Goal: Task Accomplishment & Management: Use online tool/utility

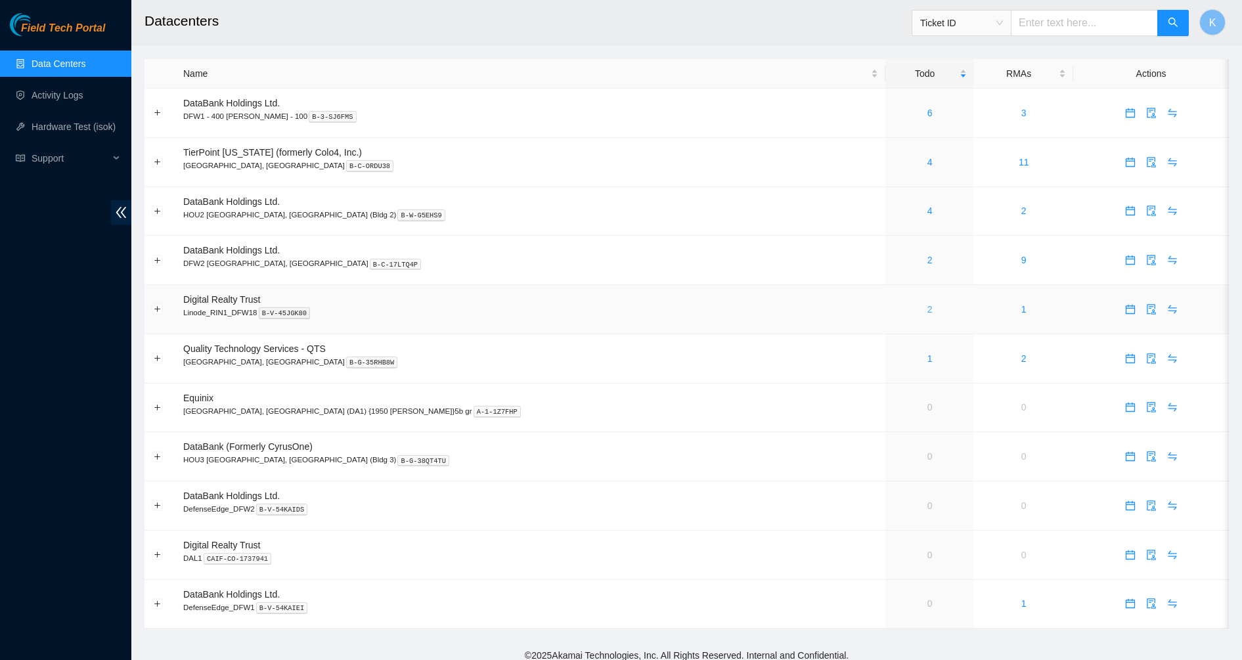
click at [928, 311] on link "2" at bounding box center [930, 309] width 5 height 11
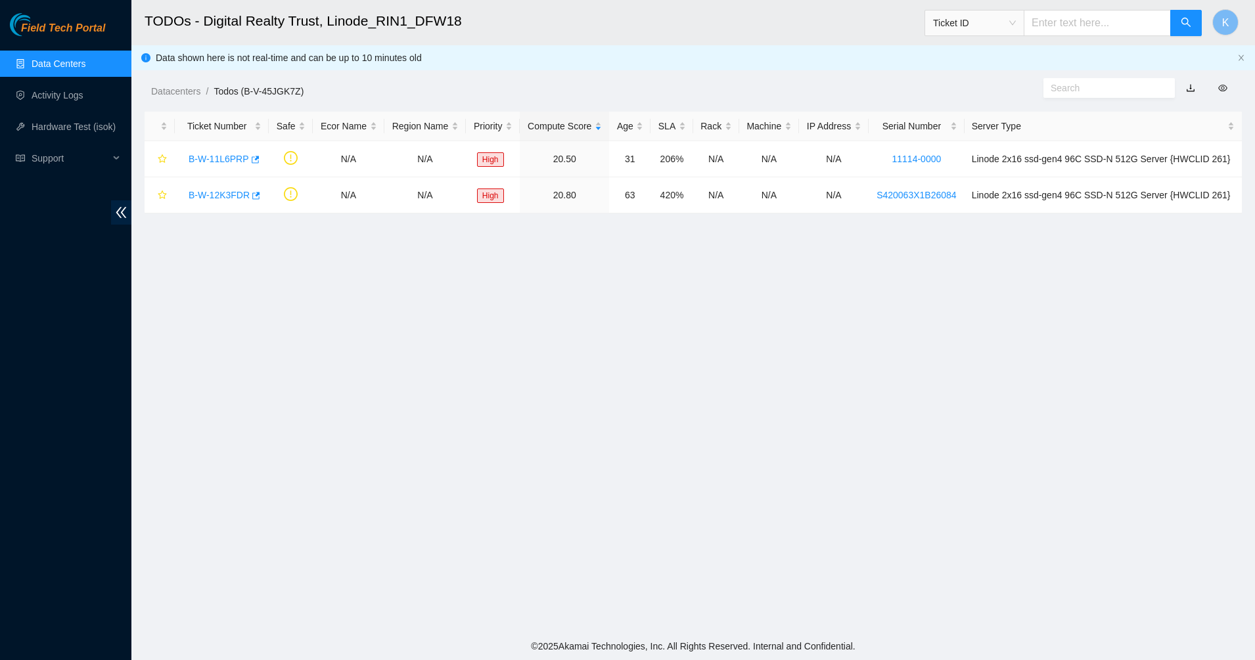
click at [478, 317] on main "TODOs - Digital Realty Trust, Linode_RIN1_DFW18 Ticket ID K Data shown here is …" at bounding box center [692, 316] width 1123 height 633
click at [740, 439] on main "TODOs - Digital Realty Trust, Linode_RIN1_DFW18 Ticket ID K Data shown here is …" at bounding box center [692, 316] width 1123 height 633
click at [537, 436] on main "TODOs - Digital Realty Trust, Linode_RIN1_DFW18 Ticket ID K Data shown here is …" at bounding box center [692, 316] width 1123 height 633
click at [445, 388] on main "TODOs - Digital Realty Trust, Linode_RIN1_DFW18 Ticket ID K Data shown here is …" at bounding box center [692, 316] width 1123 height 633
click at [661, 430] on main "TODOs - Digital Realty Trust, Linode_RIN1_DFW18 Ticket ID K Data shown here is …" at bounding box center [692, 316] width 1123 height 633
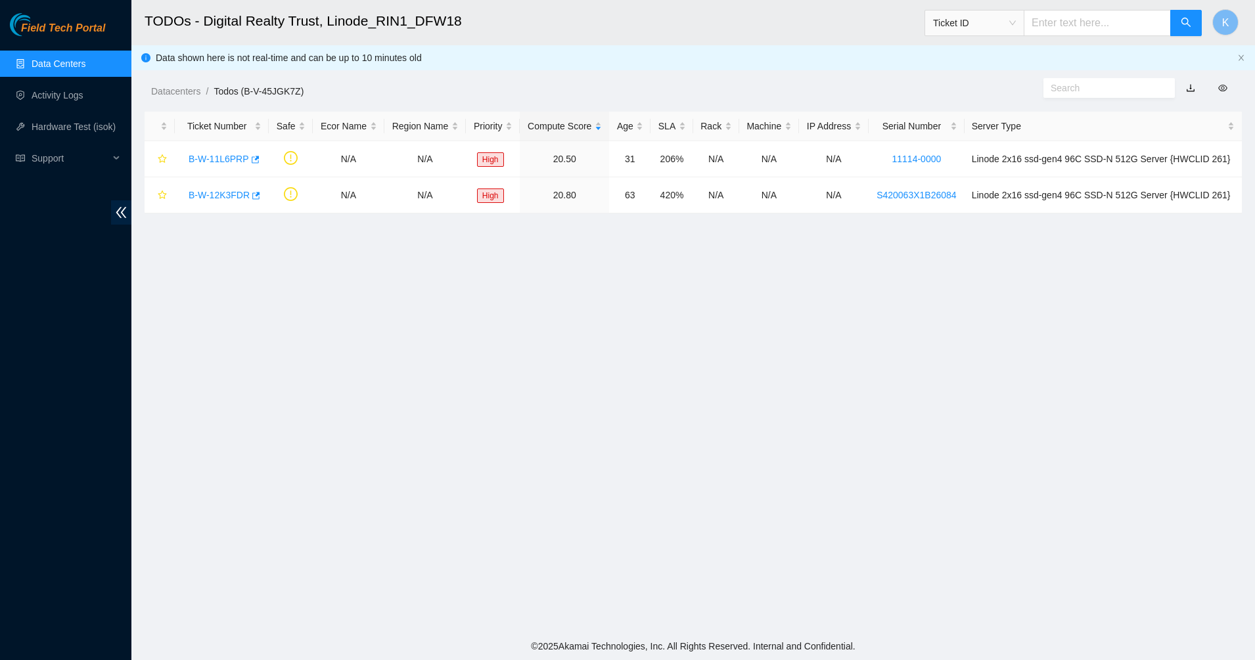
click at [568, 390] on main "TODOs - Digital Realty Trust, Linode_RIN1_DFW18 Ticket ID K Data shown here is …" at bounding box center [692, 316] width 1123 height 633
click at [510, 347] on main "TODOs - Digital Realty Trust, Linode_RIN1_DFW18 Ticket ID K Data shown here is …" at bounding box center [692, 316] width 1123 height 633
